Goal: Information Seeking & Learning: Check status

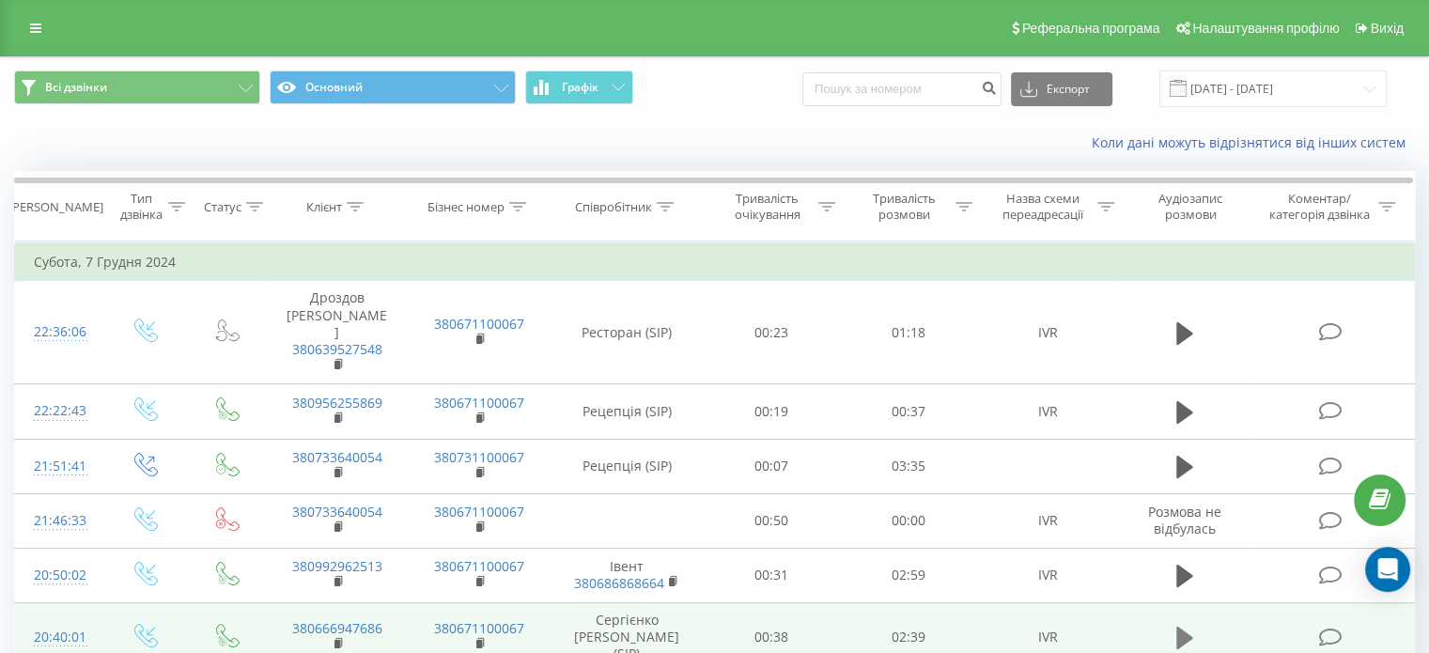
click at [1184, 627] on icon at bounding box center [1184, 638] width 17 height 23
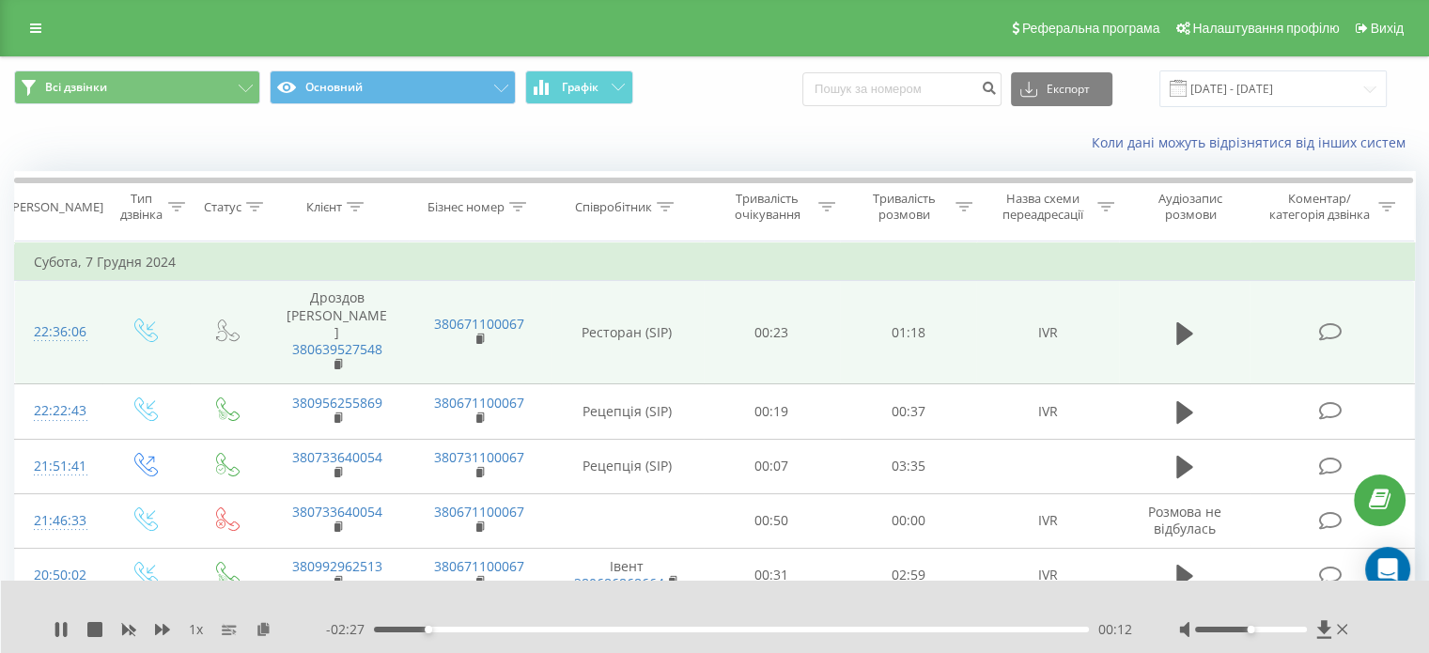
scroll to position [78, 0]
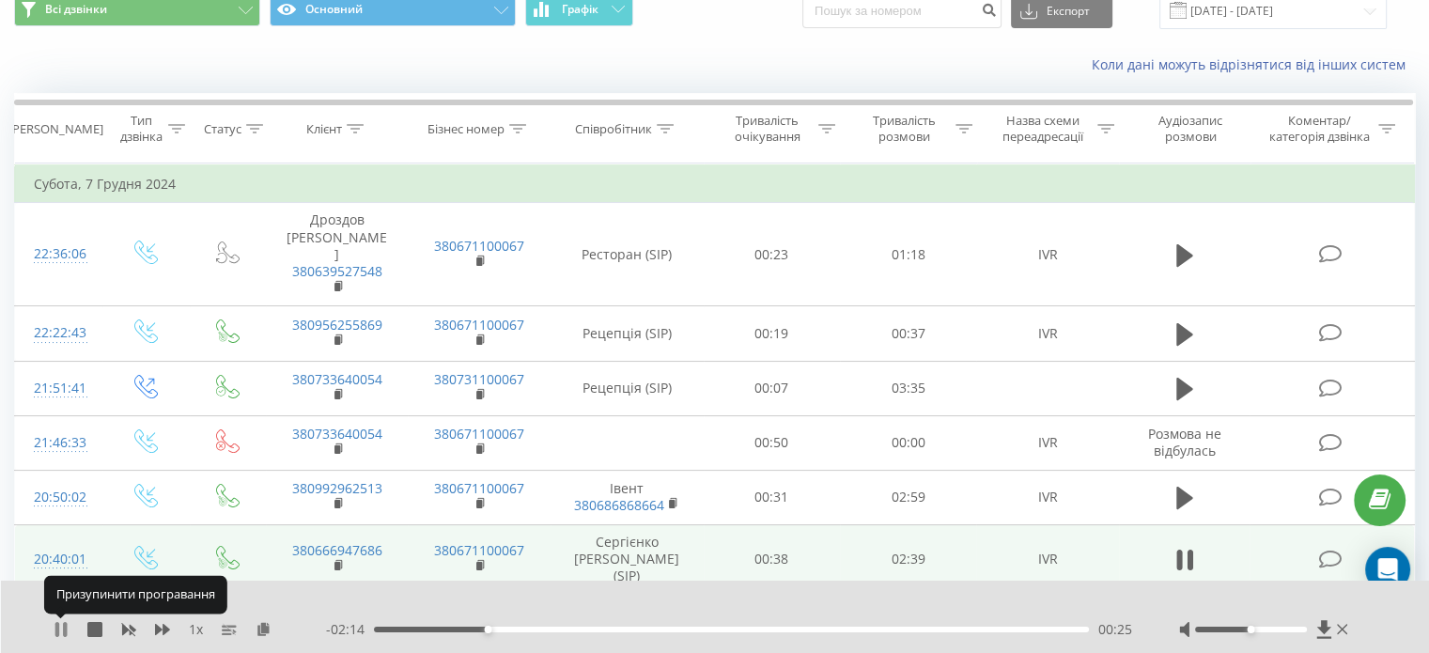
click at [68, 627] on icon at bounding box center [61, 629] width 15 height 15
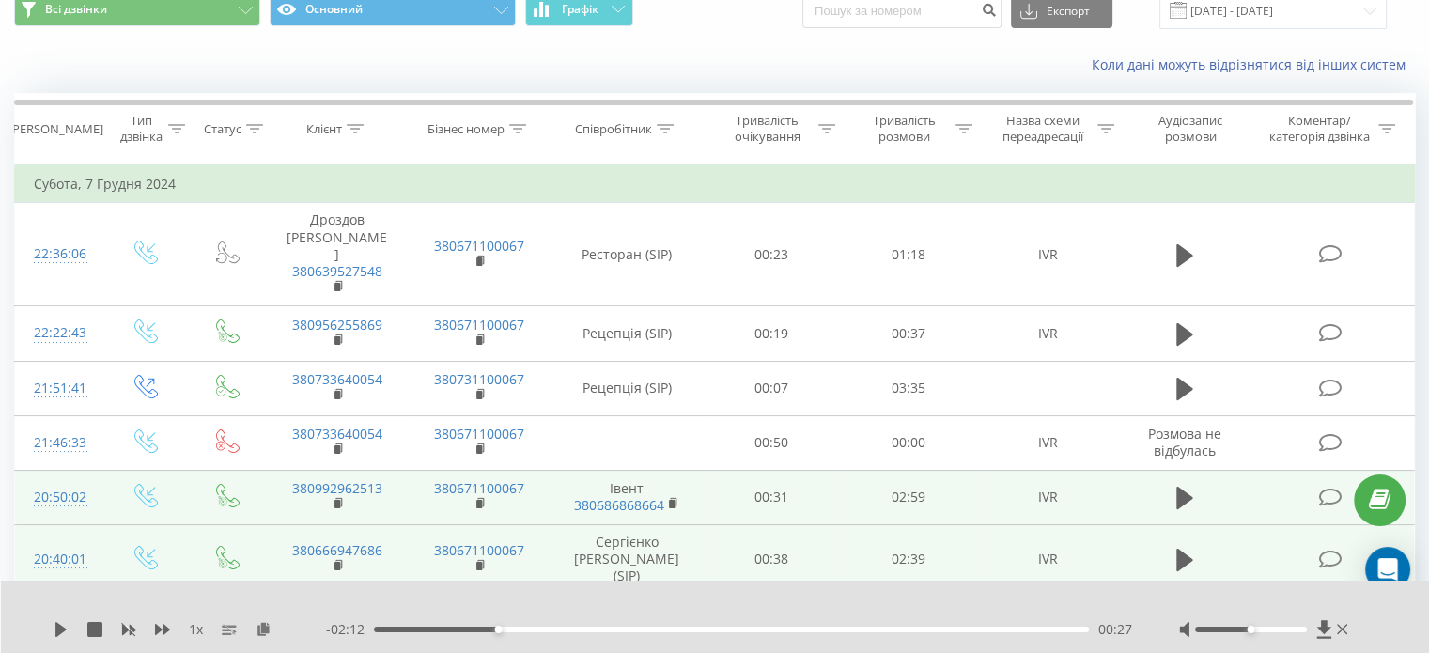
scroll to position [0, 0]
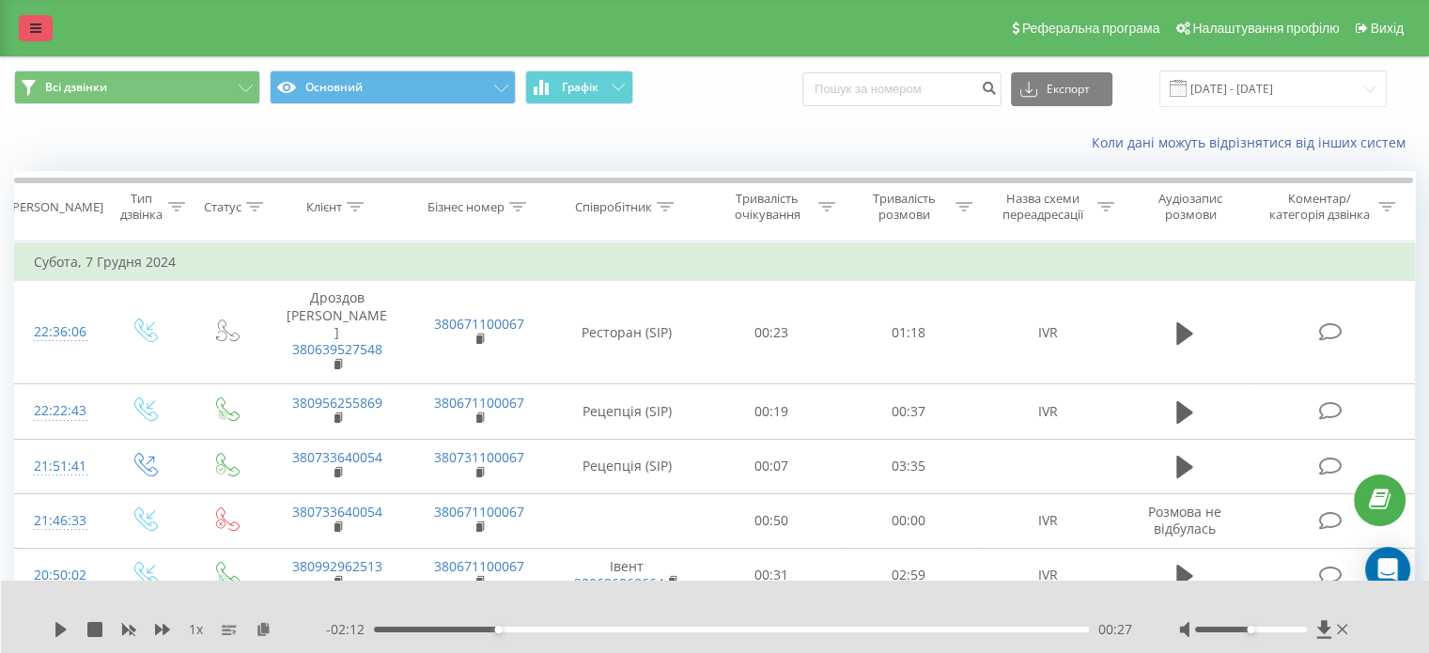
click at [32, 26] on icon at bounding box center [35, 28] width 11 height 13
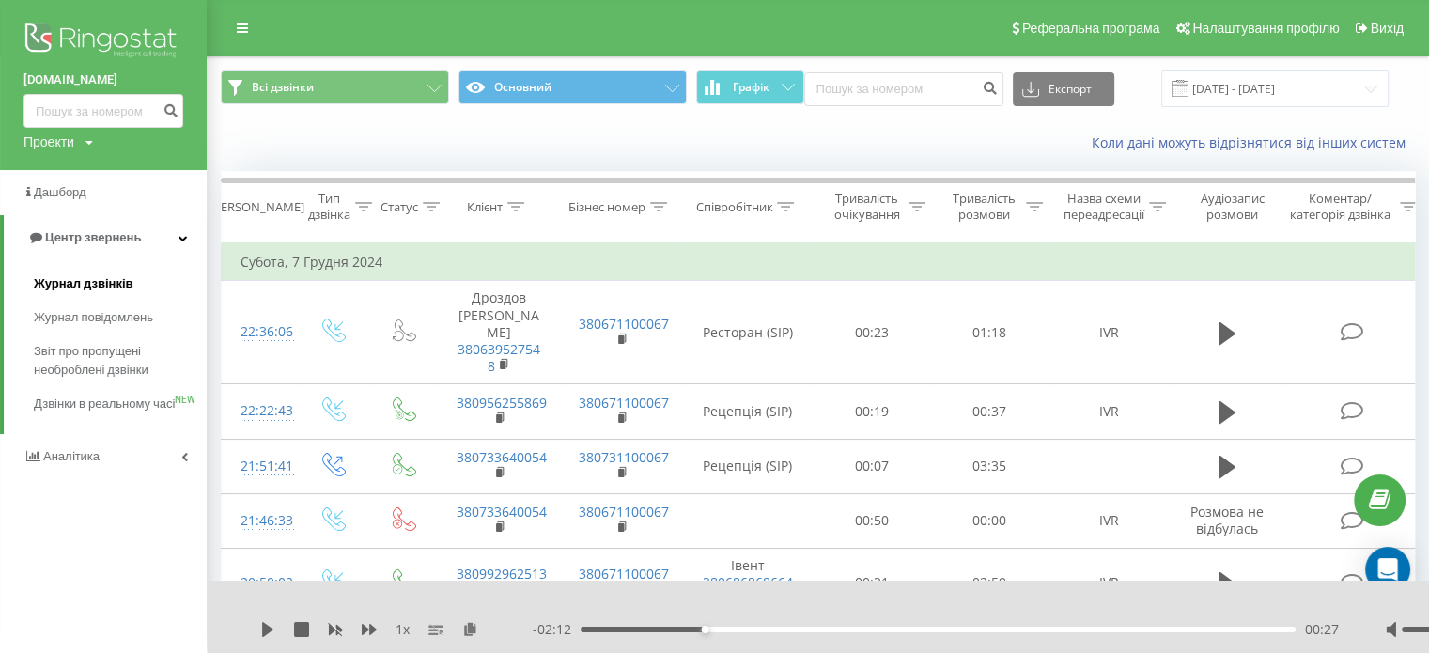
click at [99, 287] on span "Журнал дзвінків" at bounding box center [84, 283] width 100 height 19
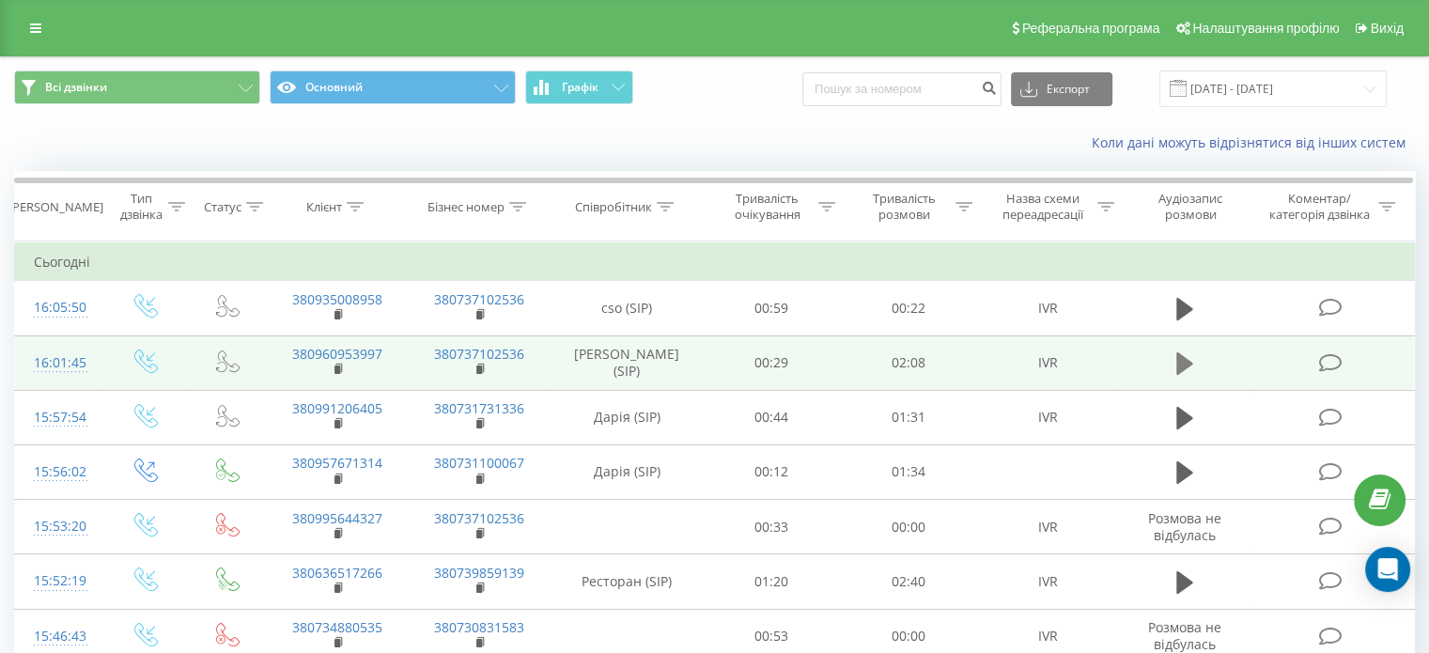
click at [1178, 371] on icon at bounding box center [1184, 363] width 17 height 23
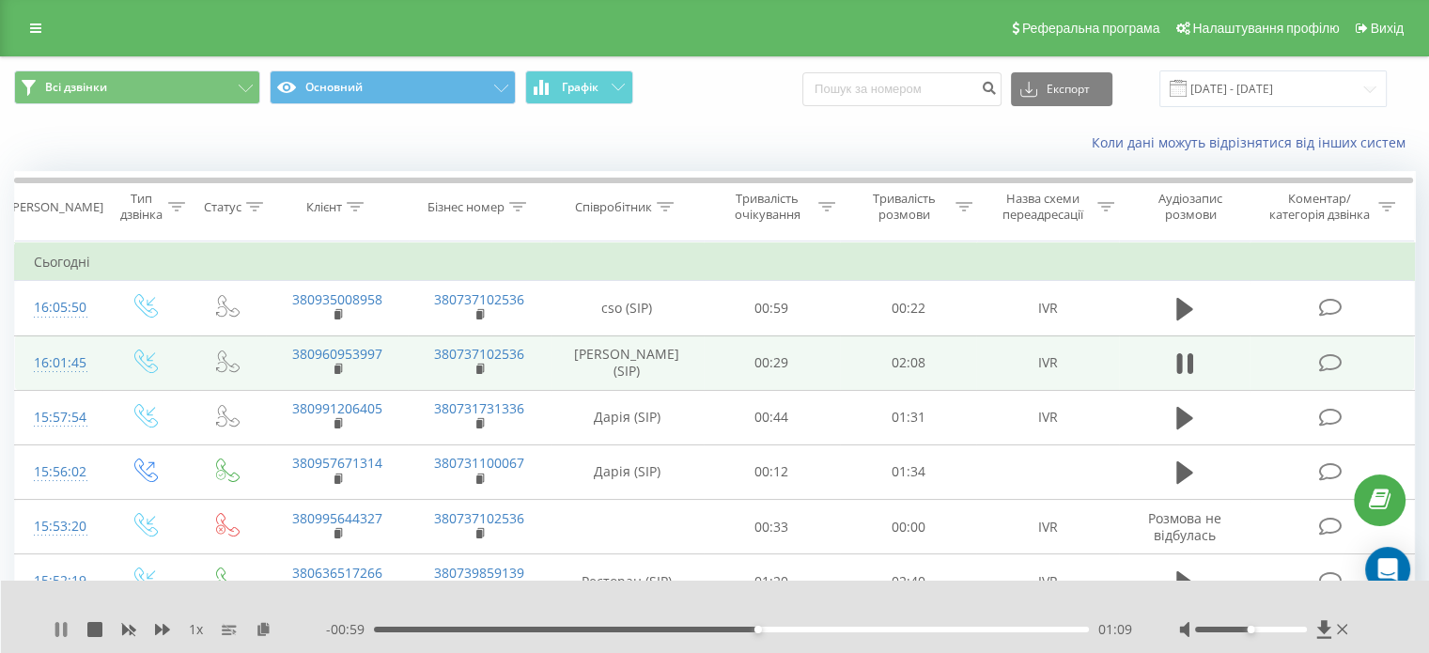
click at [56, 632] on icon at bounding box center [57, 629] width 4 height 15
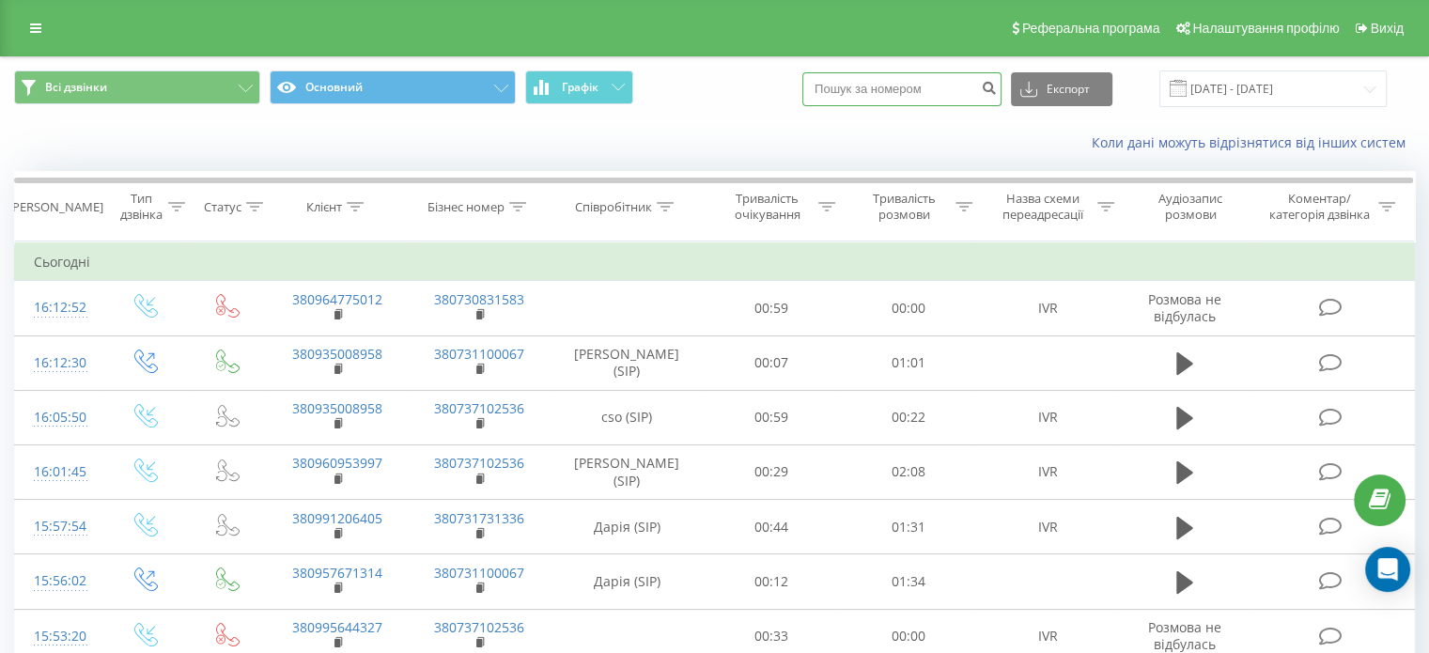
click at [902, 97] on input at bounding box center [901, 89] width 199 height 34
paste input "380679657361"
type input "380679657361"
click at [997, 86] on icon "submit" at bounding box center [989, 85] width 16 height 11
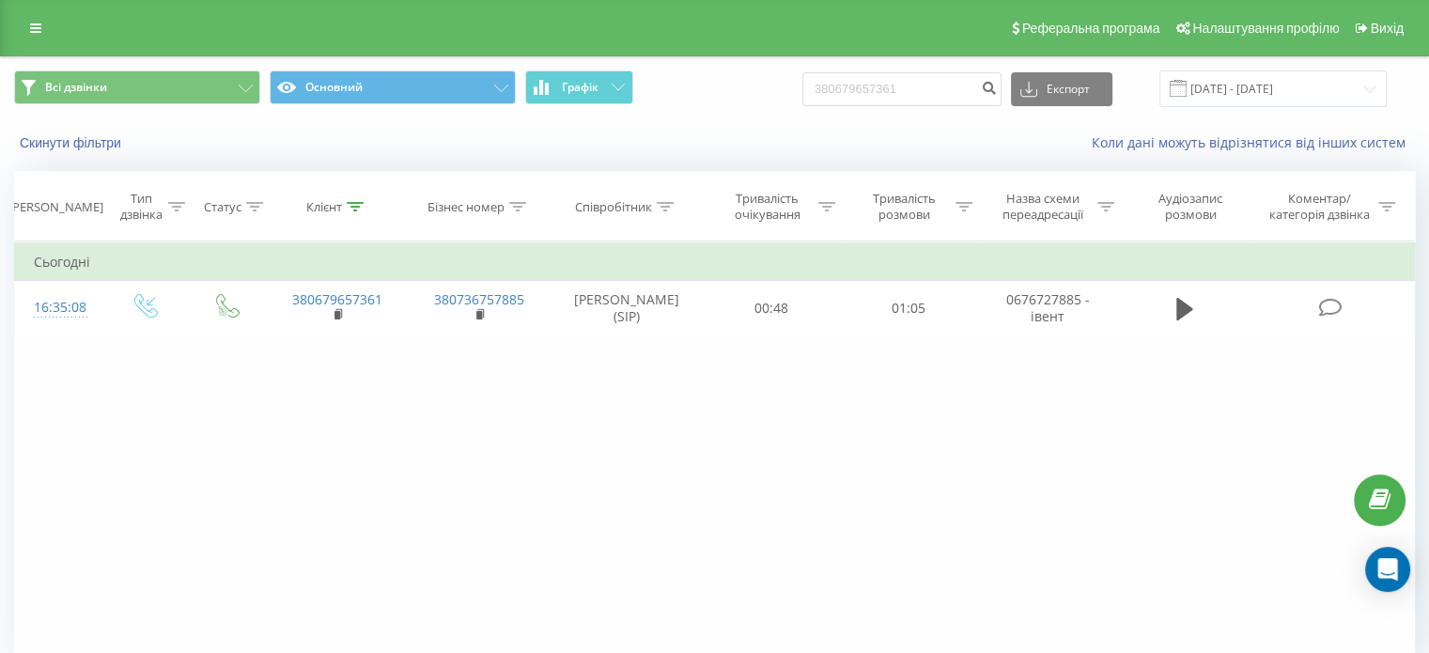
click at [1187, 305] on icon at bounding box center [1184, 309] width 17 height 23
